Goal: Transaction & Acquisition: Download file/media

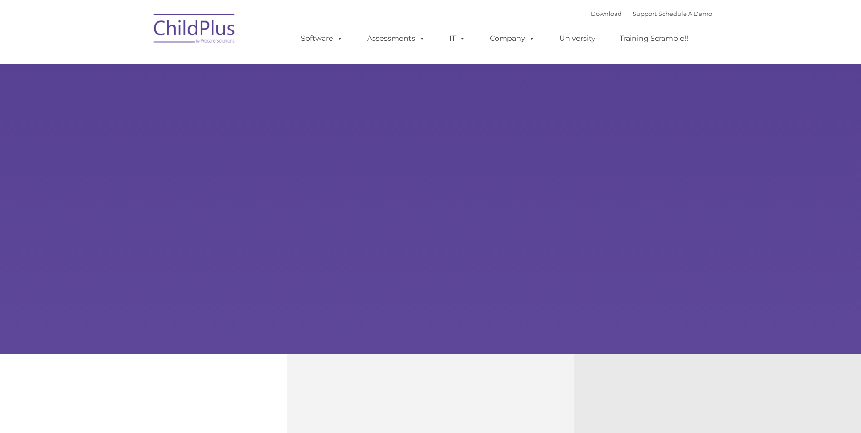
type input ""
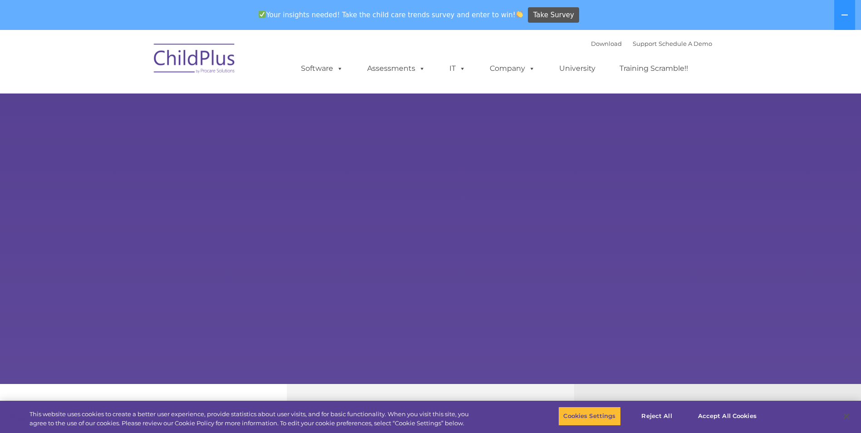
select select "MEDIUM"
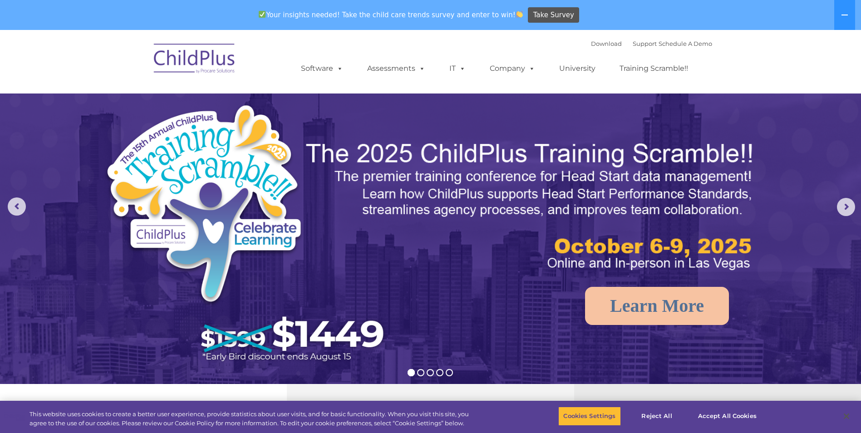
click at [209, 55] on img at bounding box center [194, 59] width 91 height 45
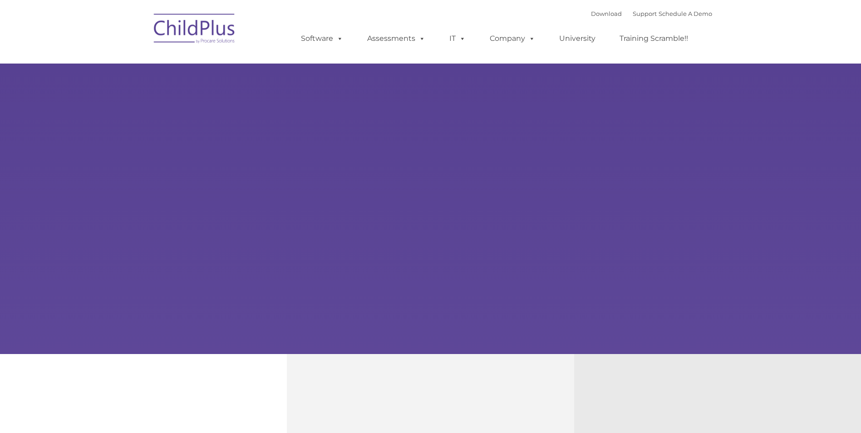
type input ""
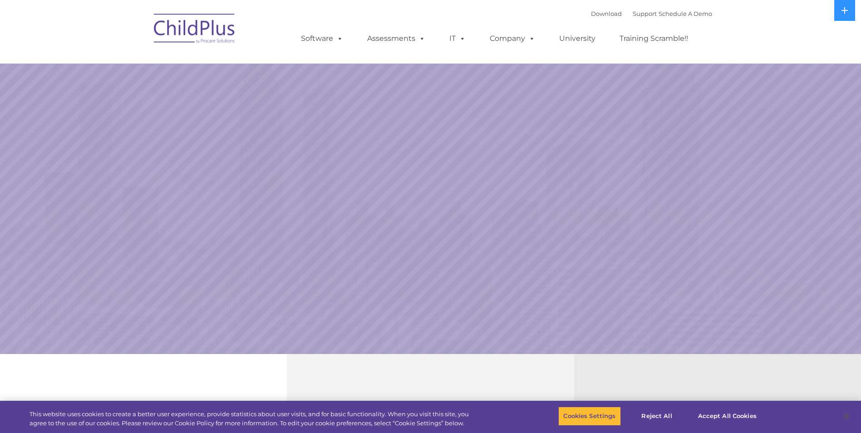
select select "MEDIUM"
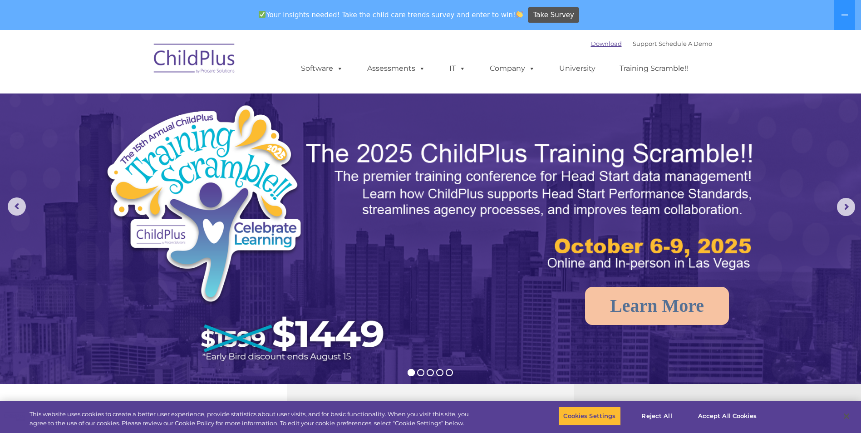
click at [601, 45] on link "Download" at bounding box center [606, 43] width 31 height 7
